Goal: Find specific page/section: Find specific page/section

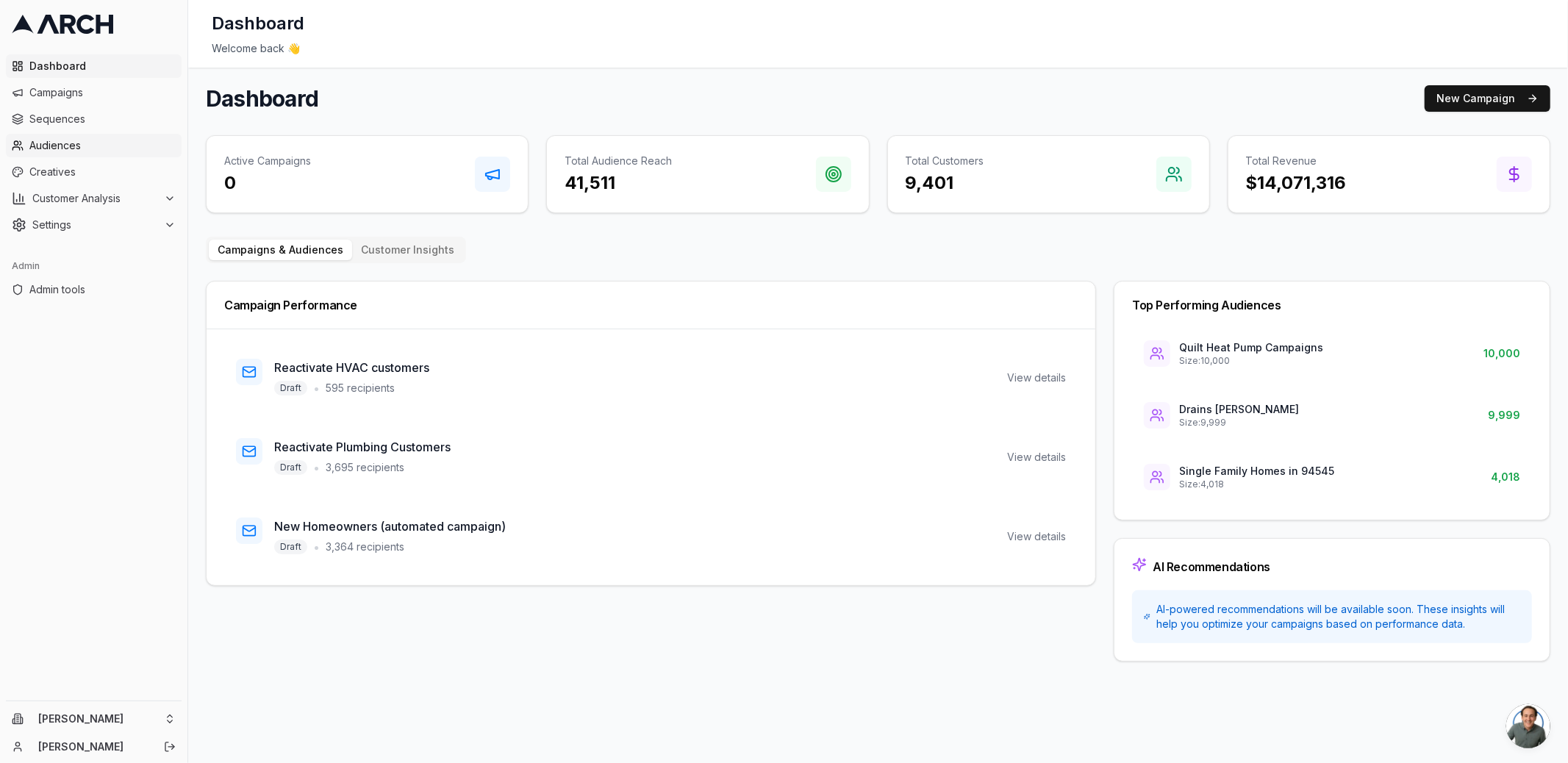
click at [94, 137] on link "Audiences" at bounding box center [94, 146] width 176 height 23
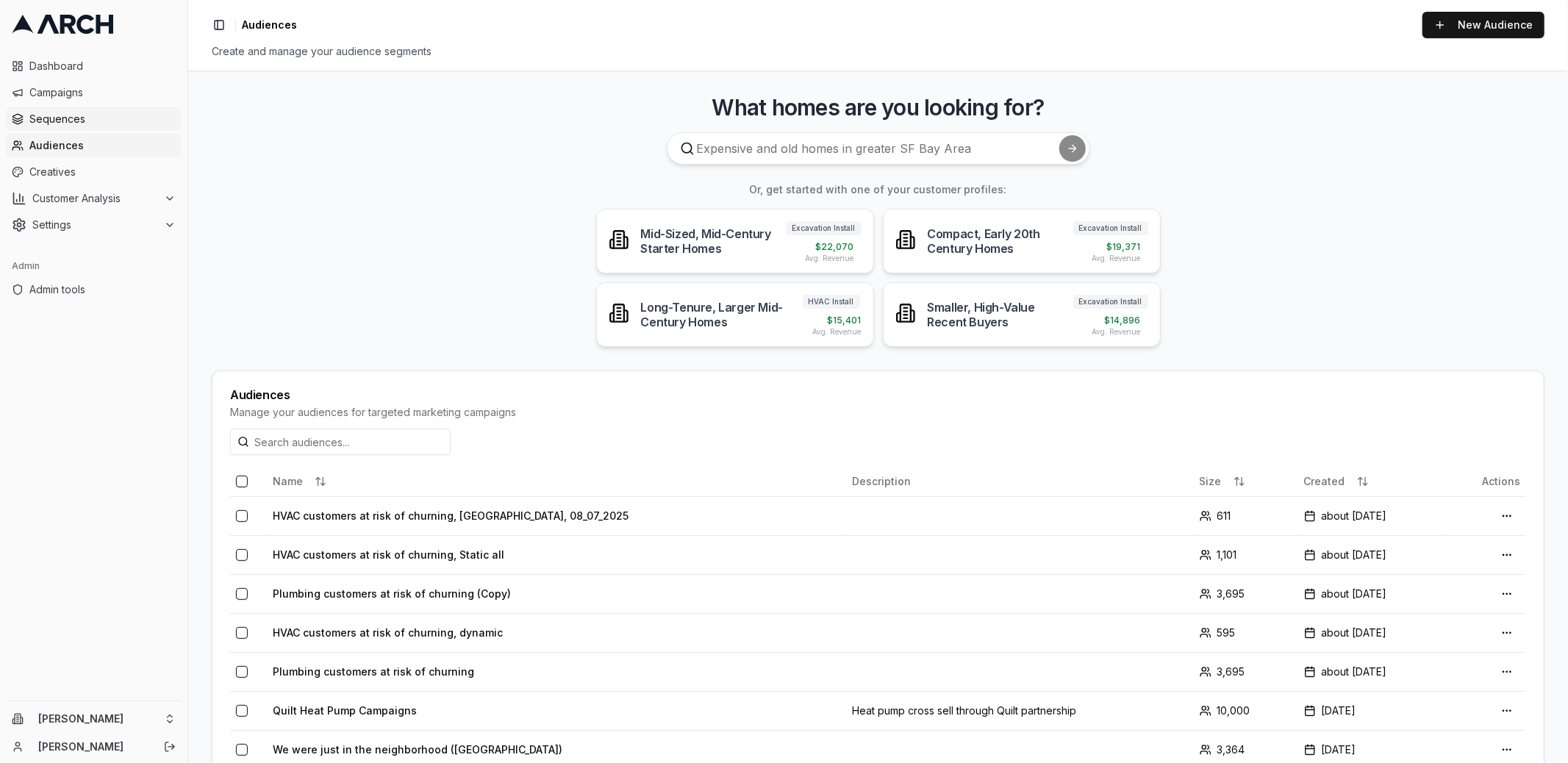
click at [100, 126] on link "Sequences" at bounding box center [94, 119] width 176 height 23
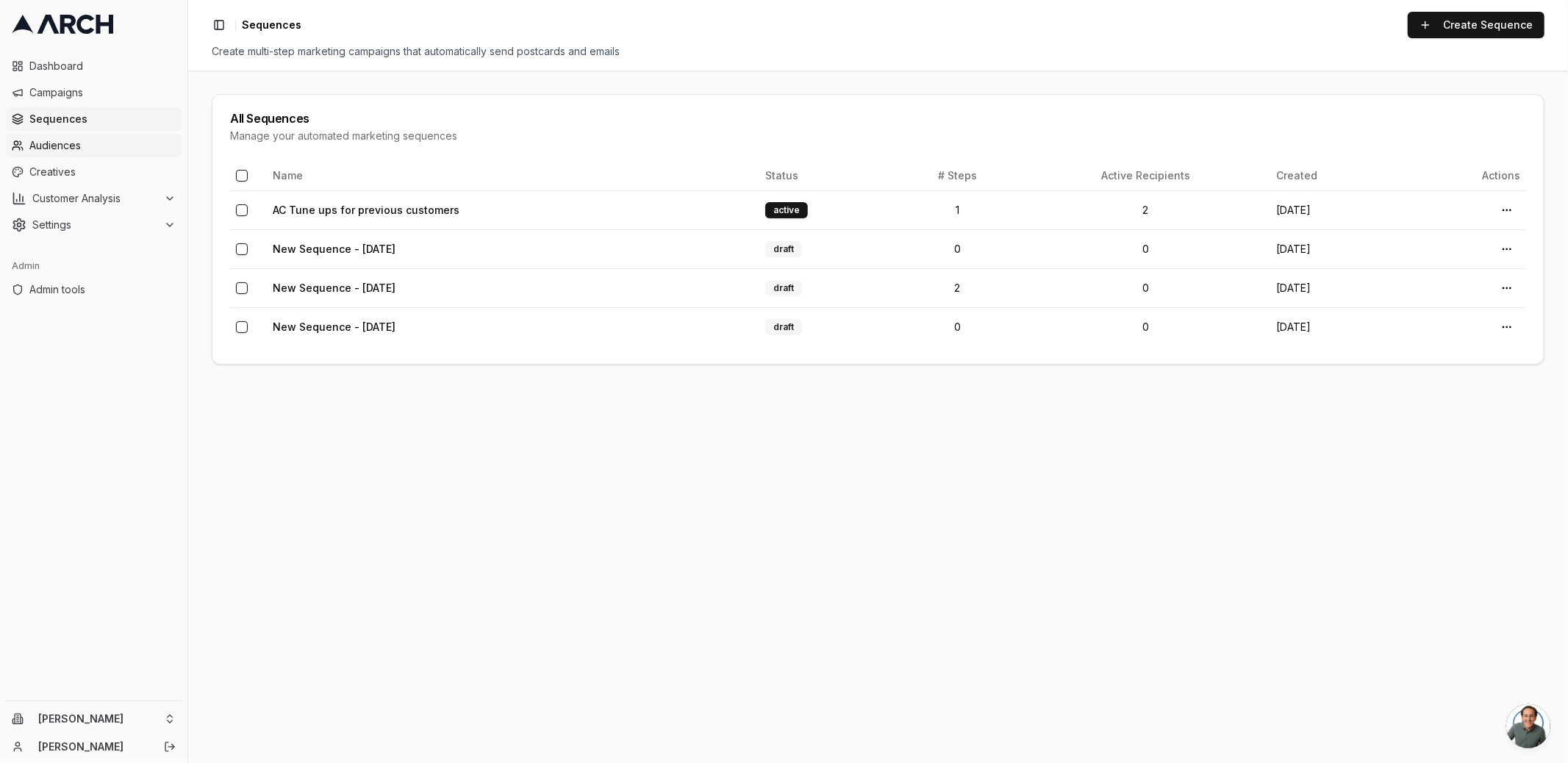
click at [102, 142] on span "Audiences" at bounding box center [103, 146] width 146 height 15
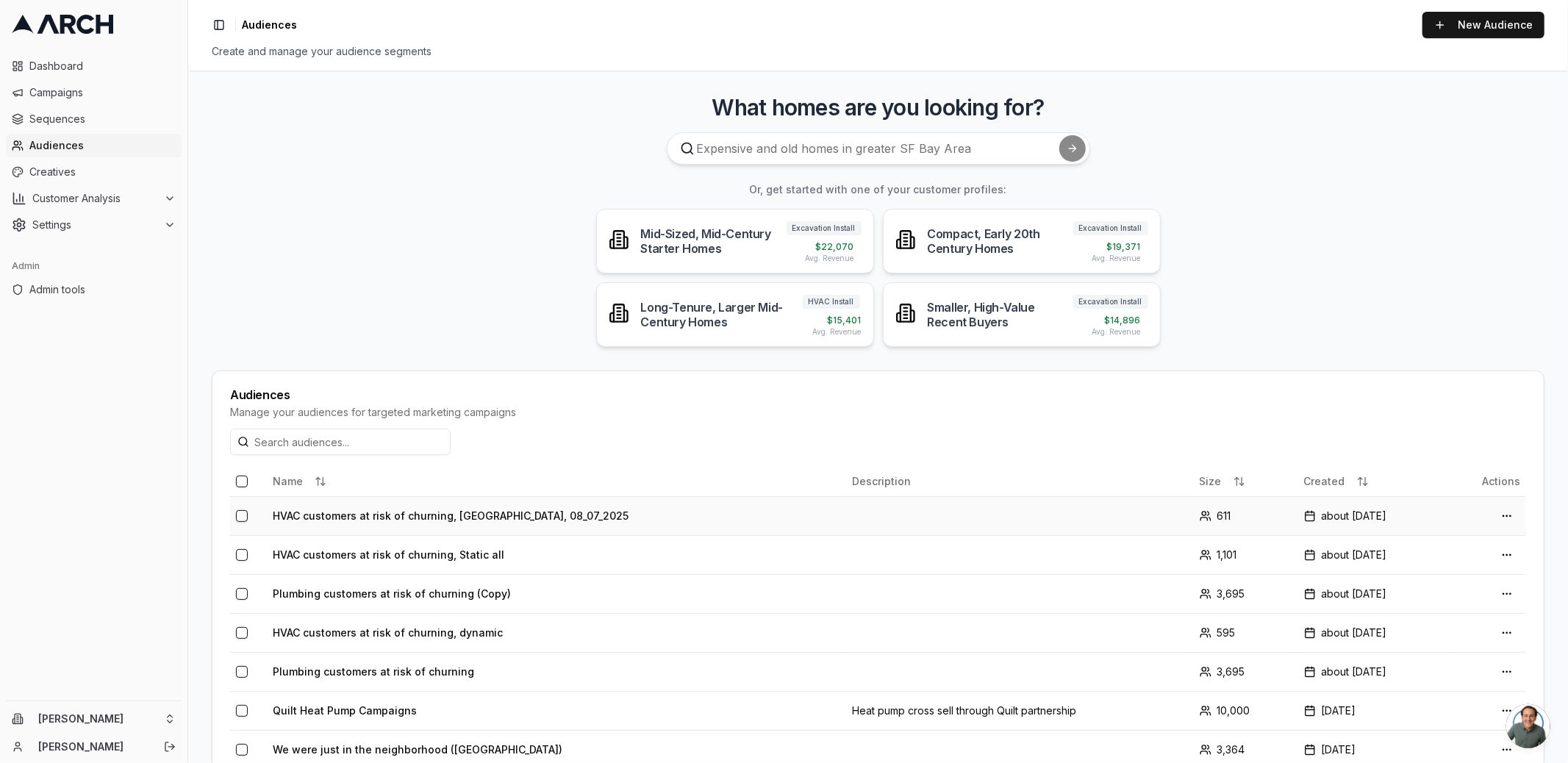
click at [410, 517] on td "HVAC customers at risk of churning, [GEOGRAPHIC_DATA], 08_07_2025" at bounding box center [556, 516] width 579 height 39
